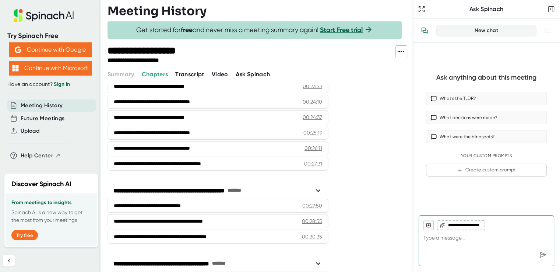
scroll to position [442, 0]
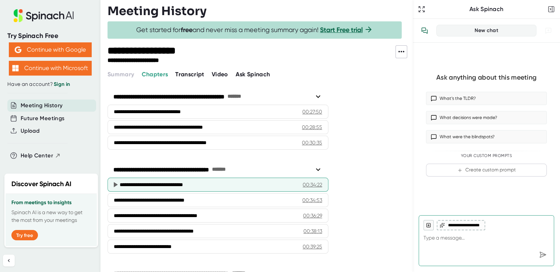
click at [308, 182] on div "00:34:22" at bounding box center [313, 184] width 20 height 7
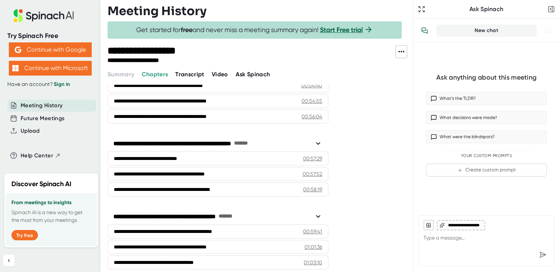
scroll to position [0, 0]
